Goal: Check status: Check status

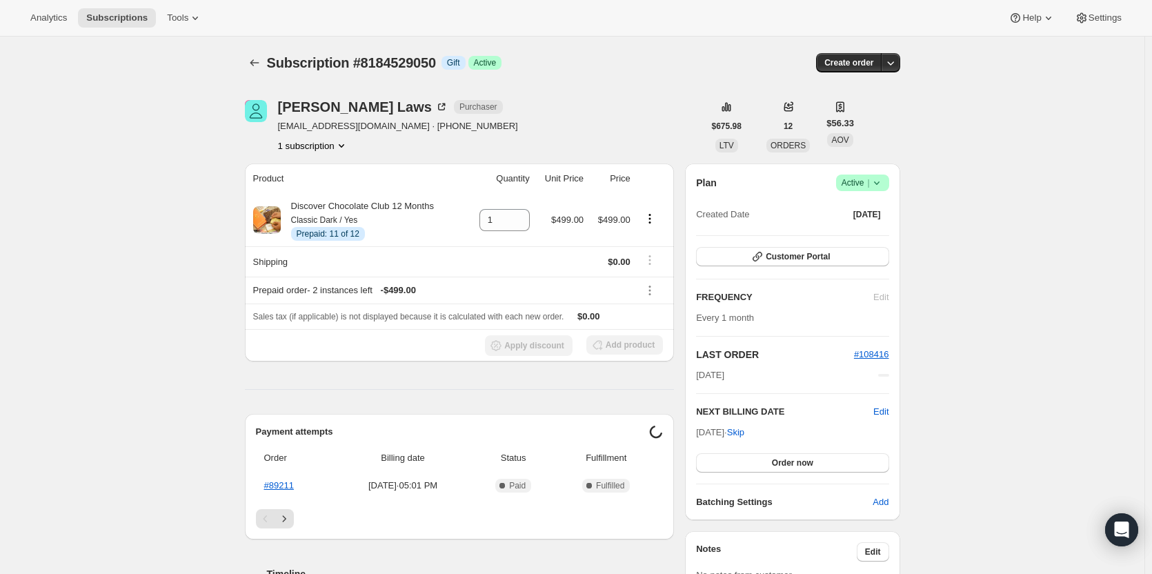
click at [410, 59] on span "Subscription #8184529050" at bounding box center [351, 62] width 169 height 15
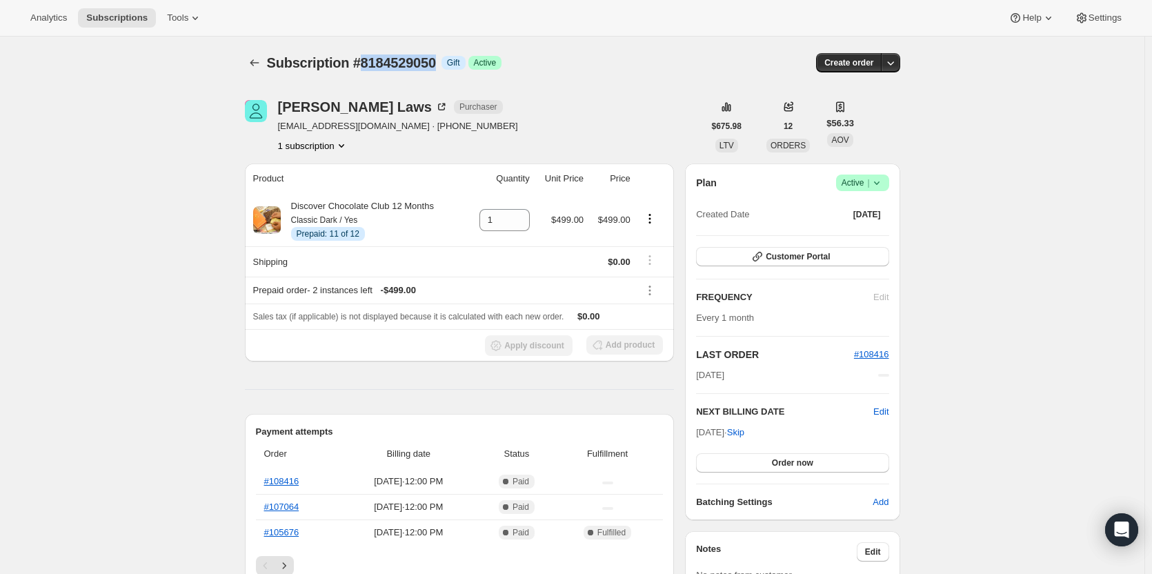
click at [410, 59] on span "Subscription #8184529050" at bounding box center [351, 62] width 169 height 15
copy span "8184529050"
